Goal: Task Accomplishment & Management: Complete application form

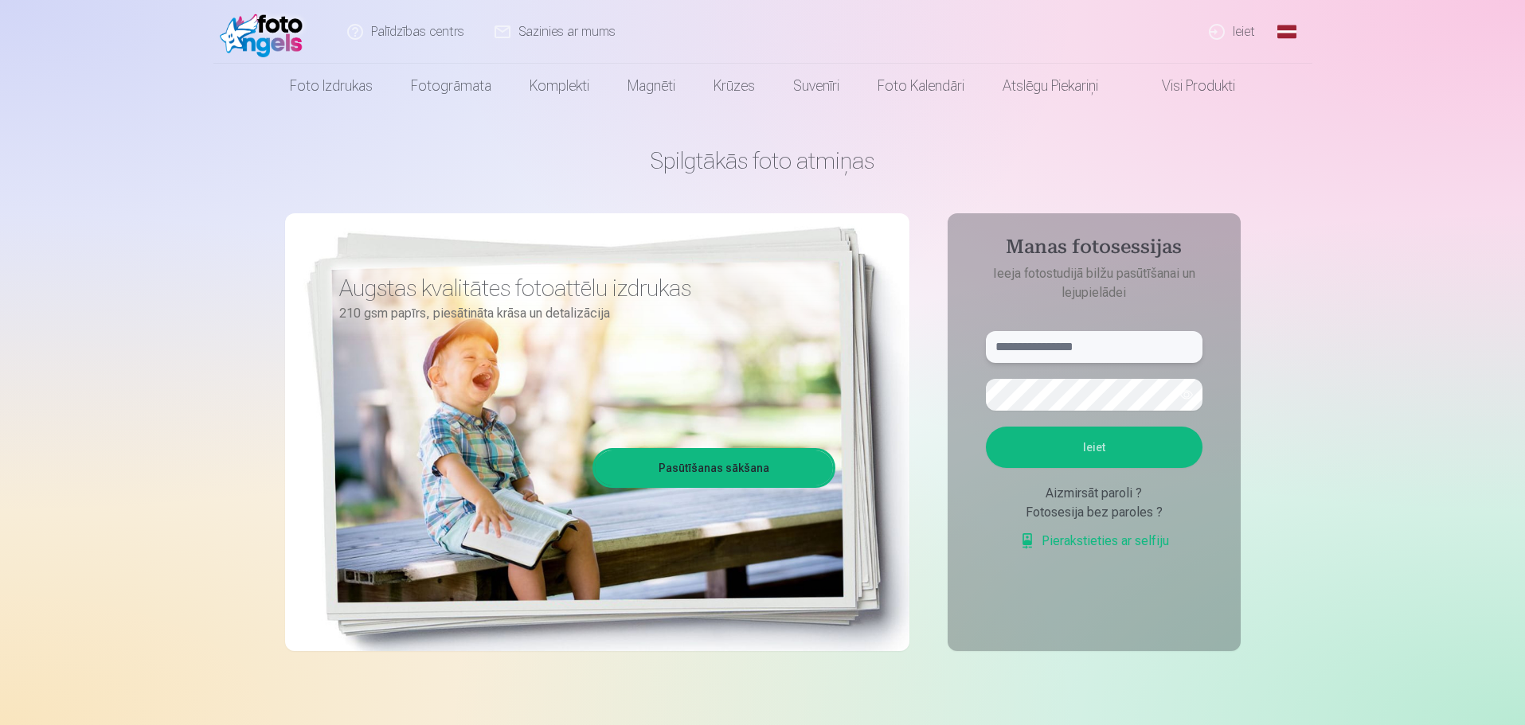
click at [1067, 341] on input "text" at bounding box center [1094, 347] width 217 height 32
type input "**********"
click at [986, 427] on button "Ieiet" at bounding box center [1094, 447] width 217 height 41
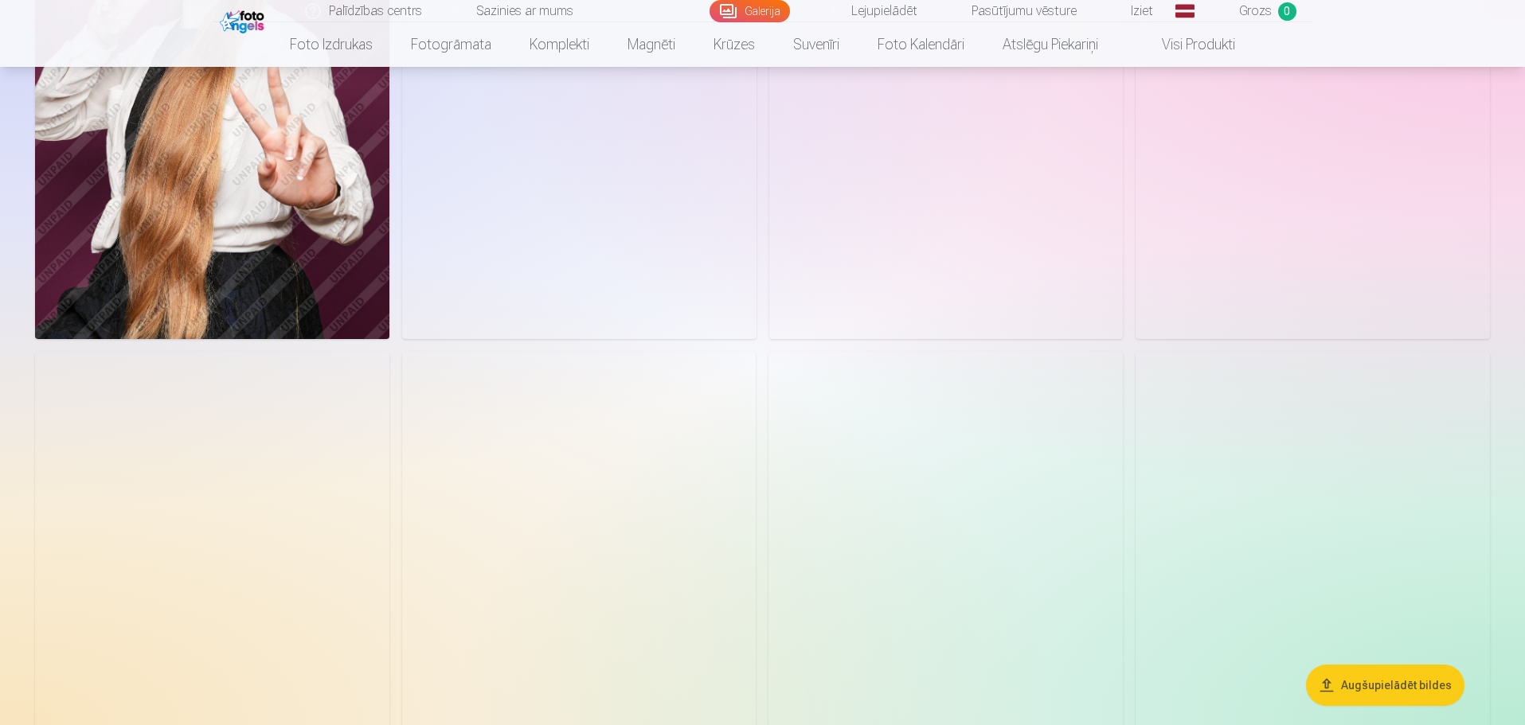
scroll to position [1593, 0]
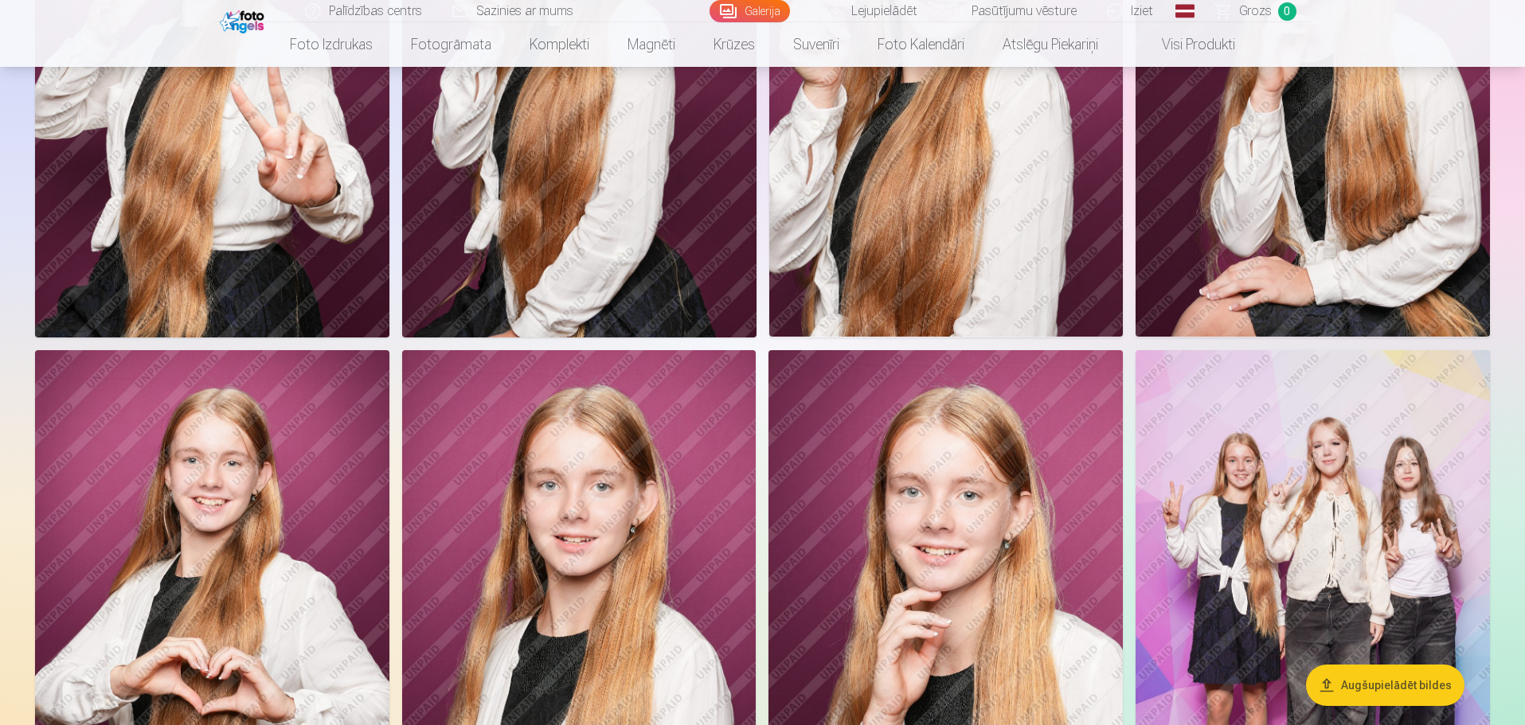
click at [1324, 473] on img at bounding box center [1313, 615] width 354 height 531
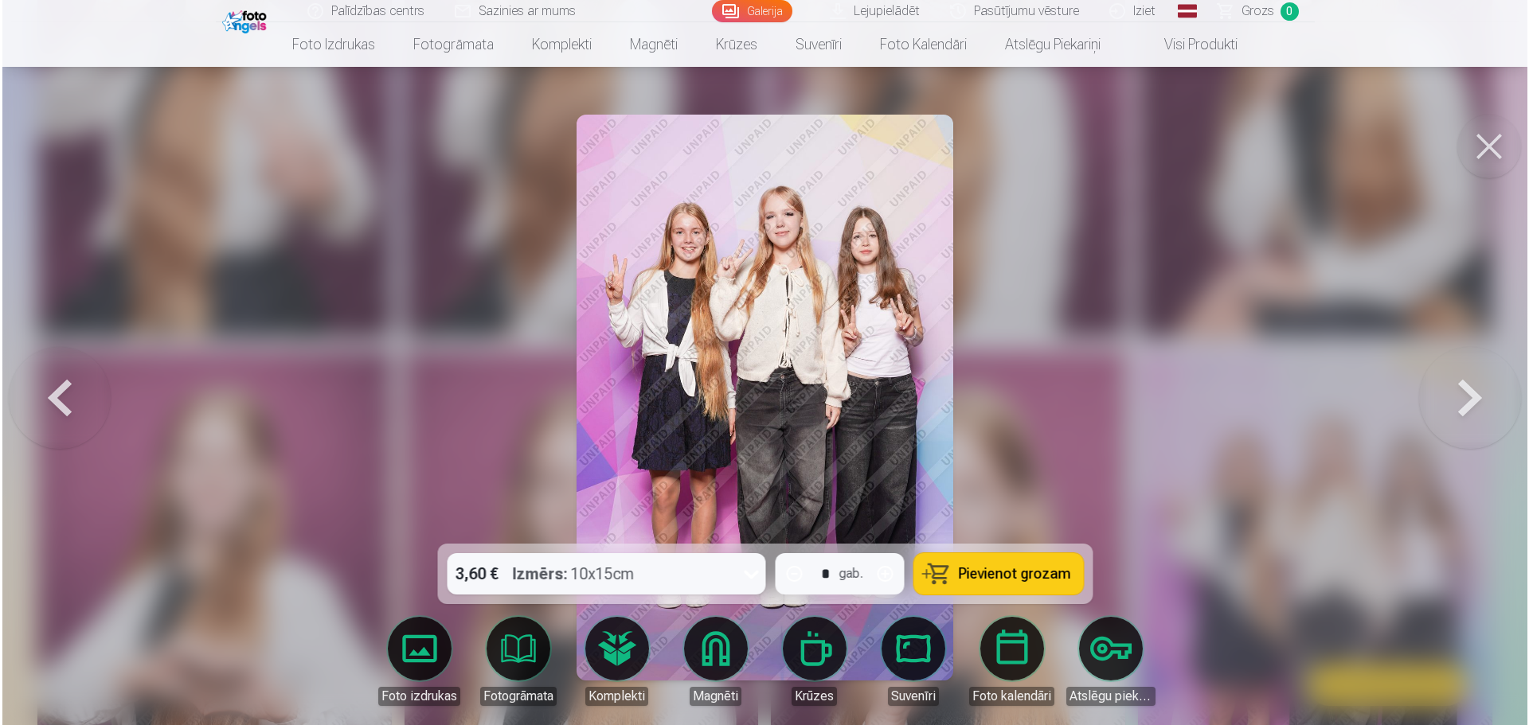
scroll to position [1596, 0]
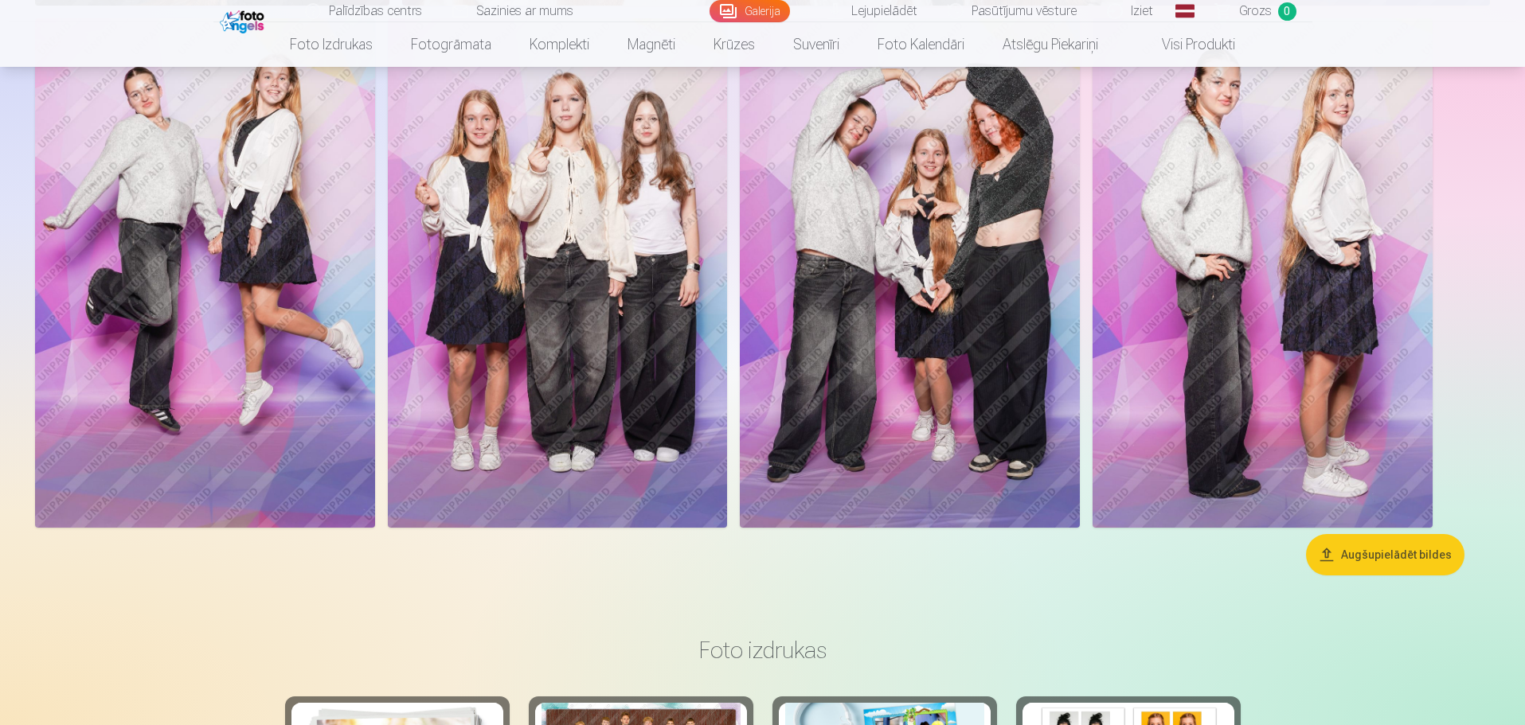
scroll to position [2389, 0]
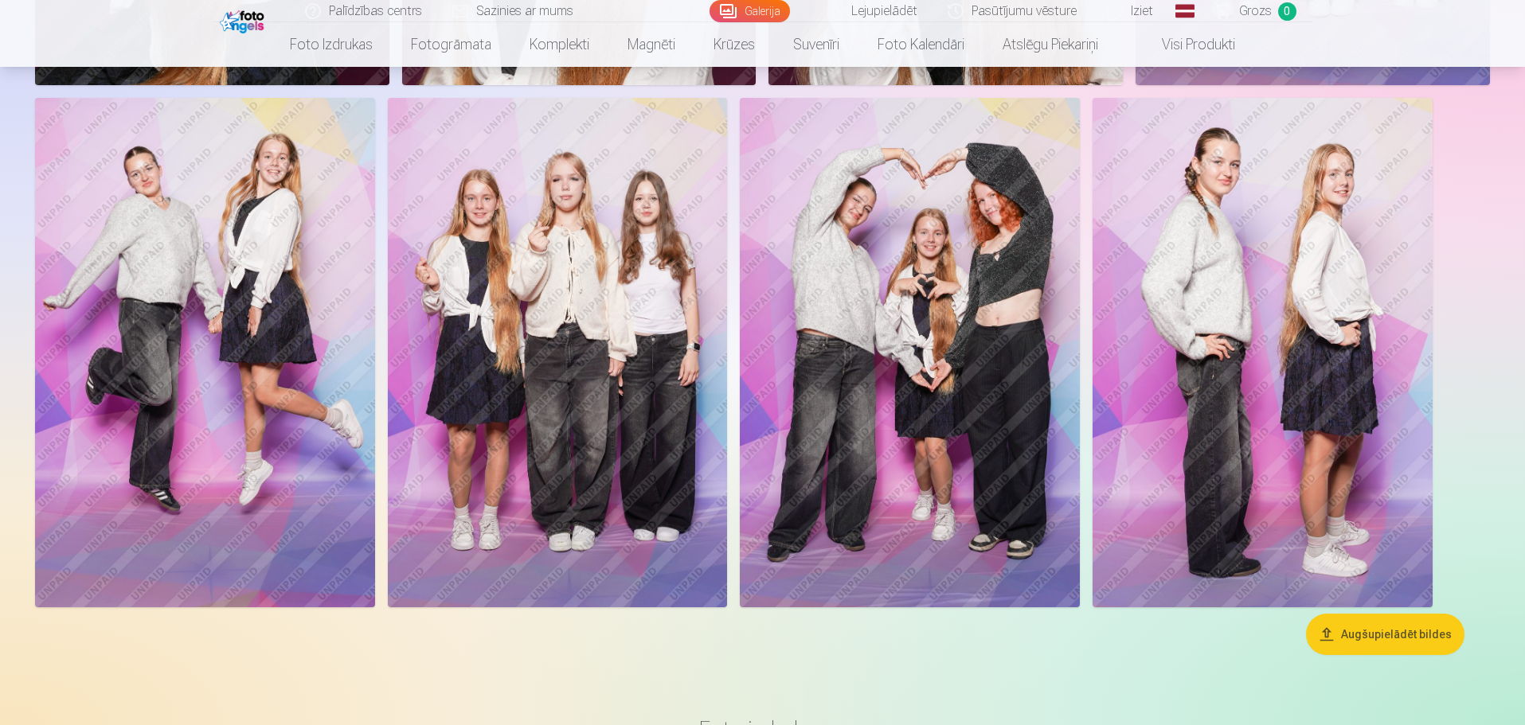
click at [274, 389] on img at bounding box center [205, 353] width 340 height 510
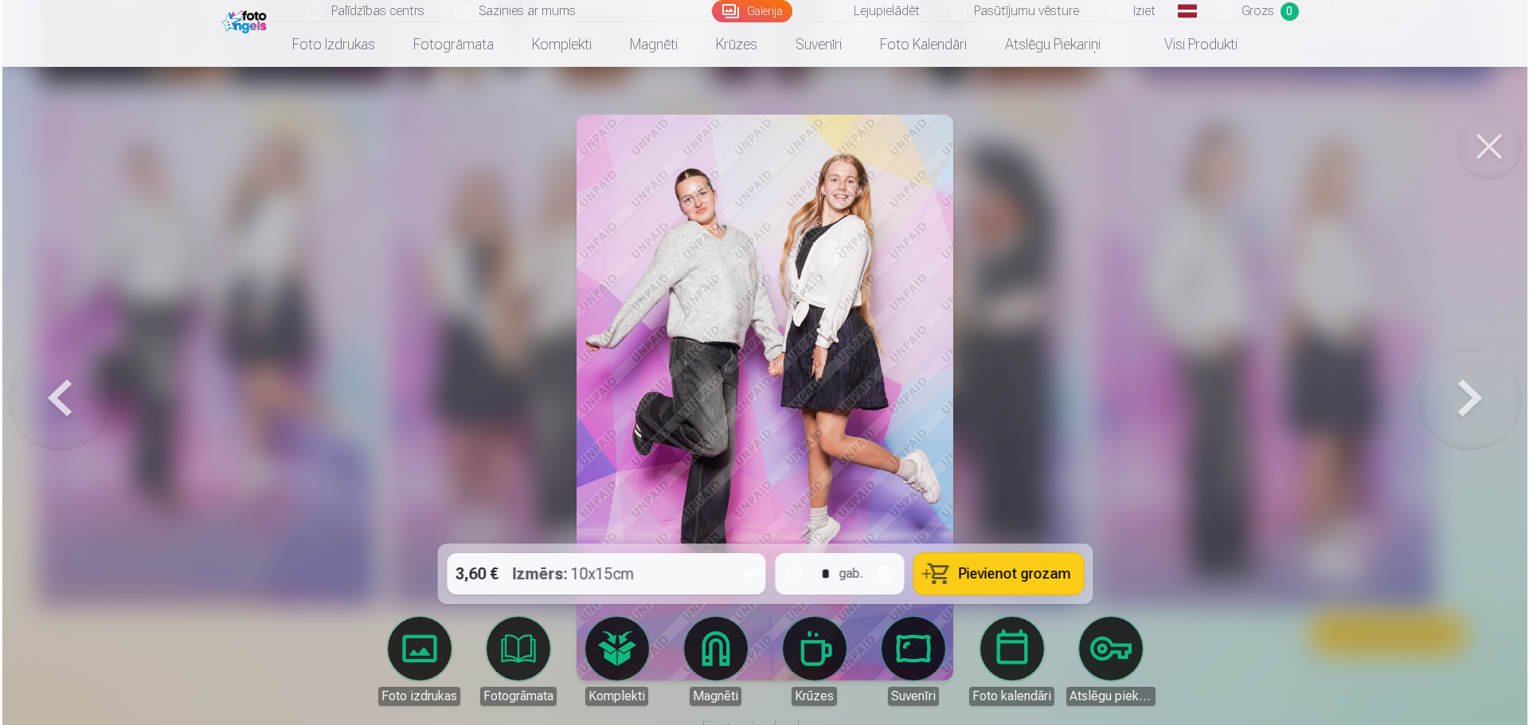
scroll to position [2394, 0]
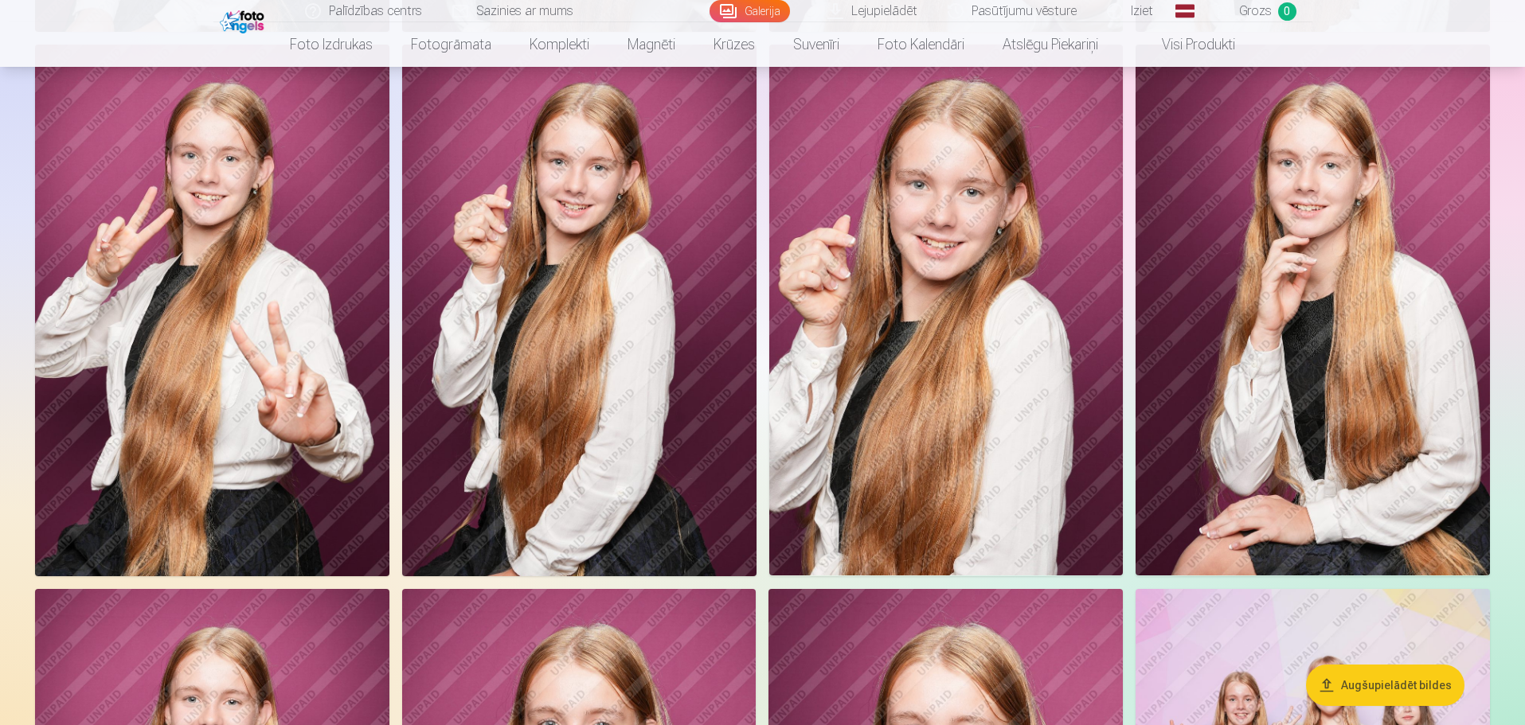
scroll to position [1274, 0]
